Goal: Navigation & Orientation: Find specific page/section

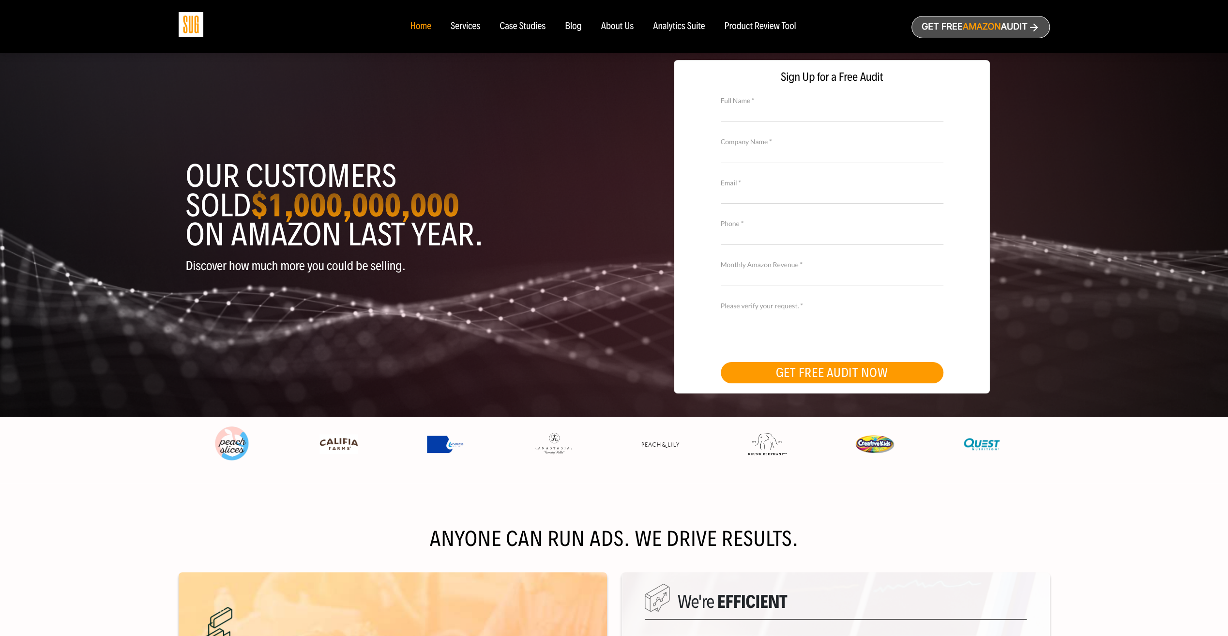
click at [616, 28] on div "About Us" at bounding box center [617, 26] width 33 height 11
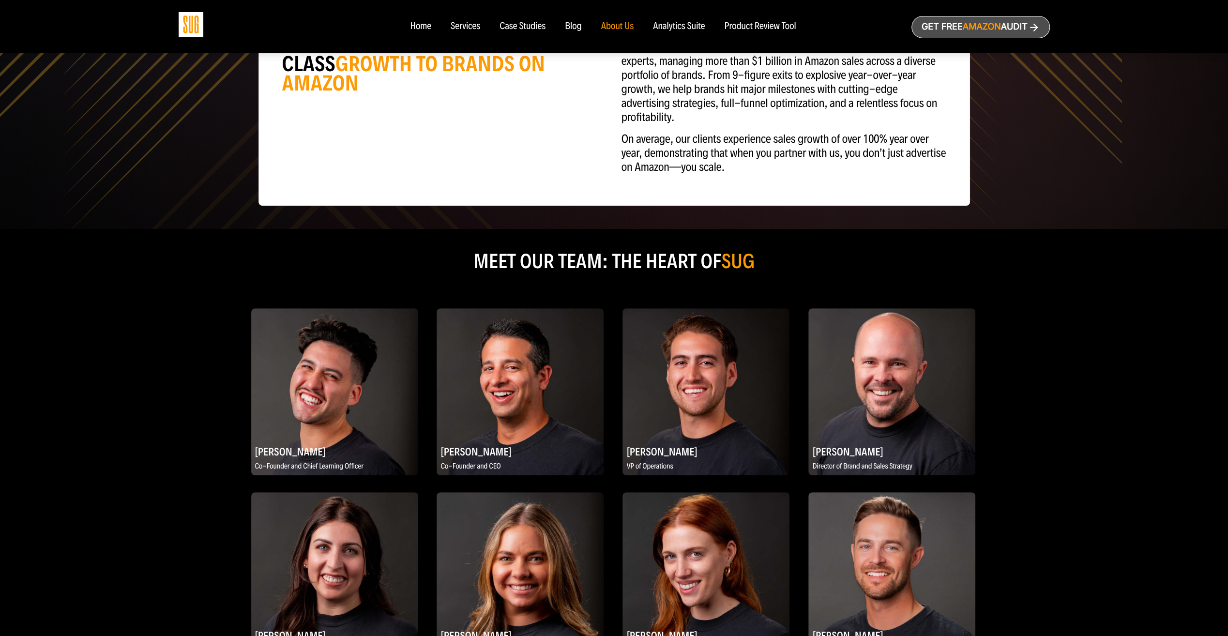
scroll to position [290, 0]
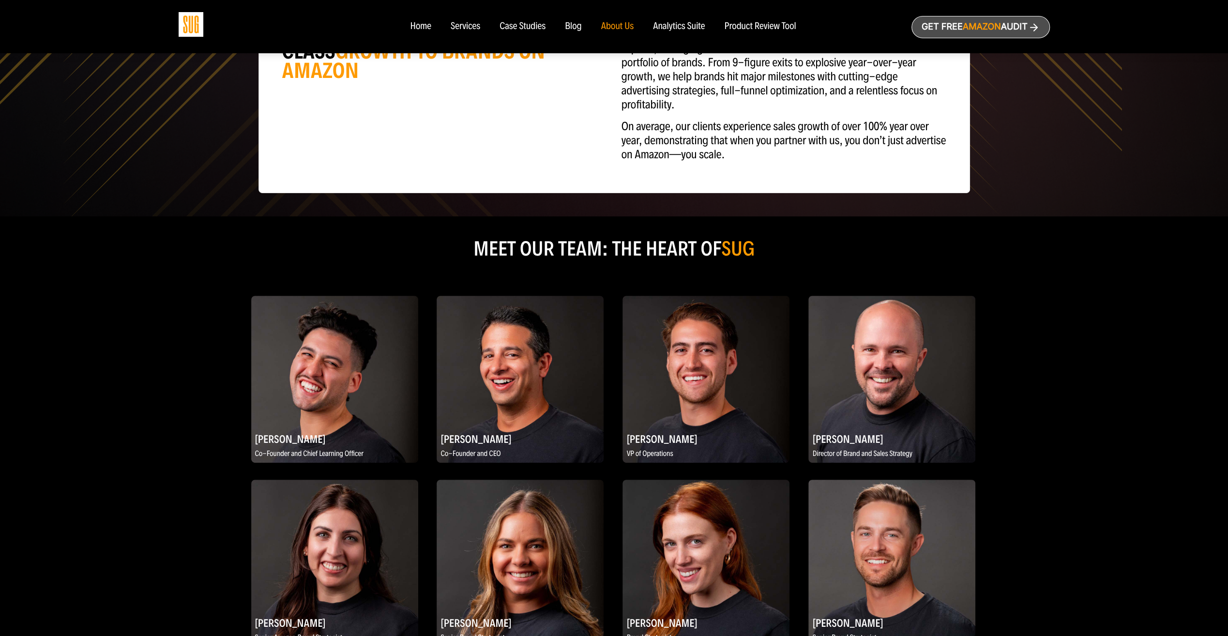
click at [508, 386] on img at bounding box center [520, 379] width 167 height 167
click at [470, 444] on h2 "[PERSON_NAME]" at bounding box center [520, 438] width 167 height 19
click at [473, 459] on p "Co-Founder and CEO" at bounding box center [520, 454] width 167 height 12
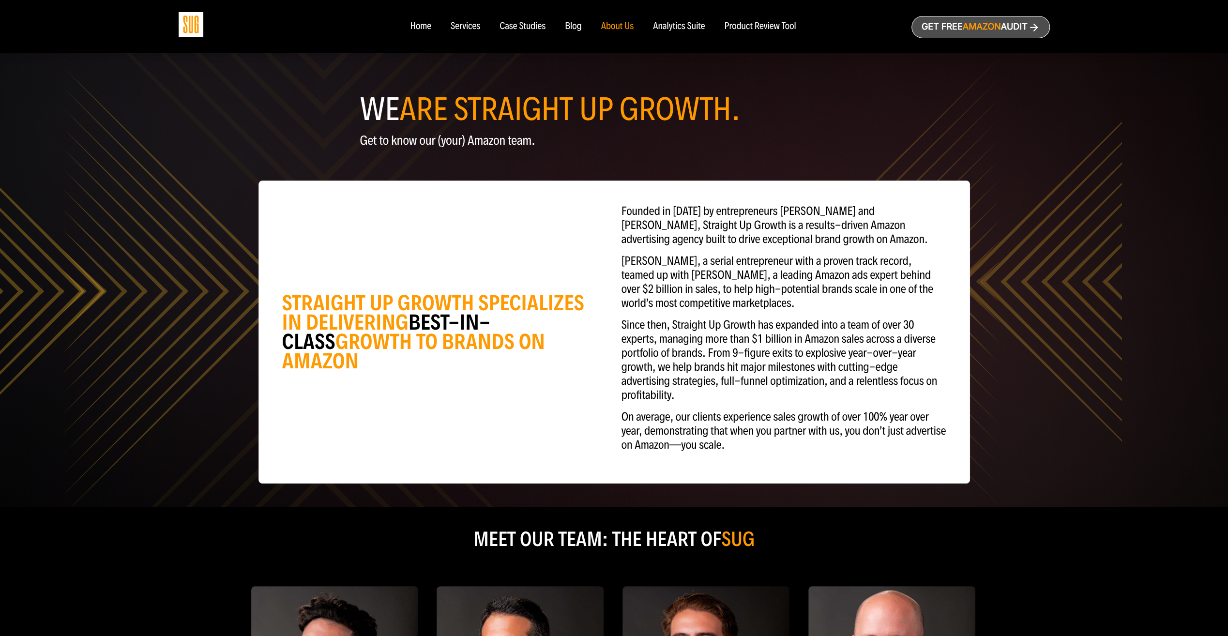
scroll to position [0, 0]
